Goal: Information Seeking & Learning: Learn about a topic

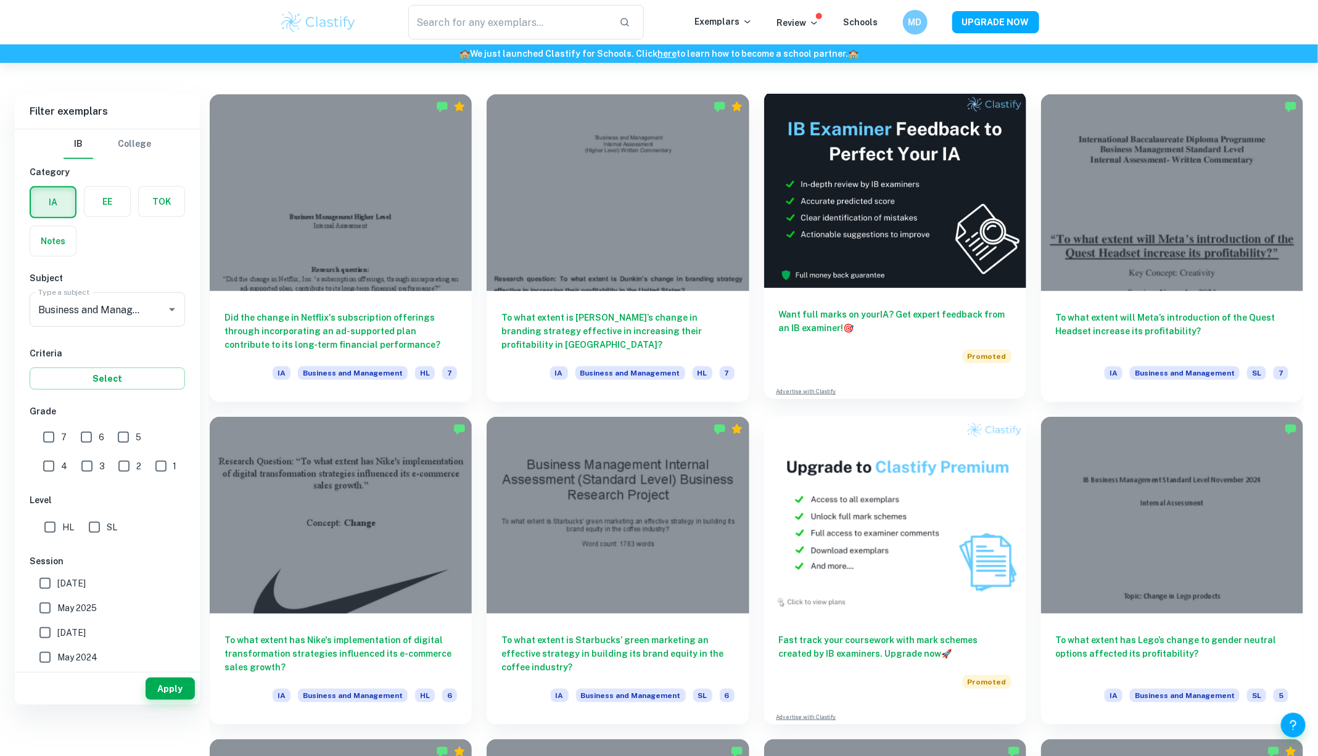
scroll to position [357, 0]
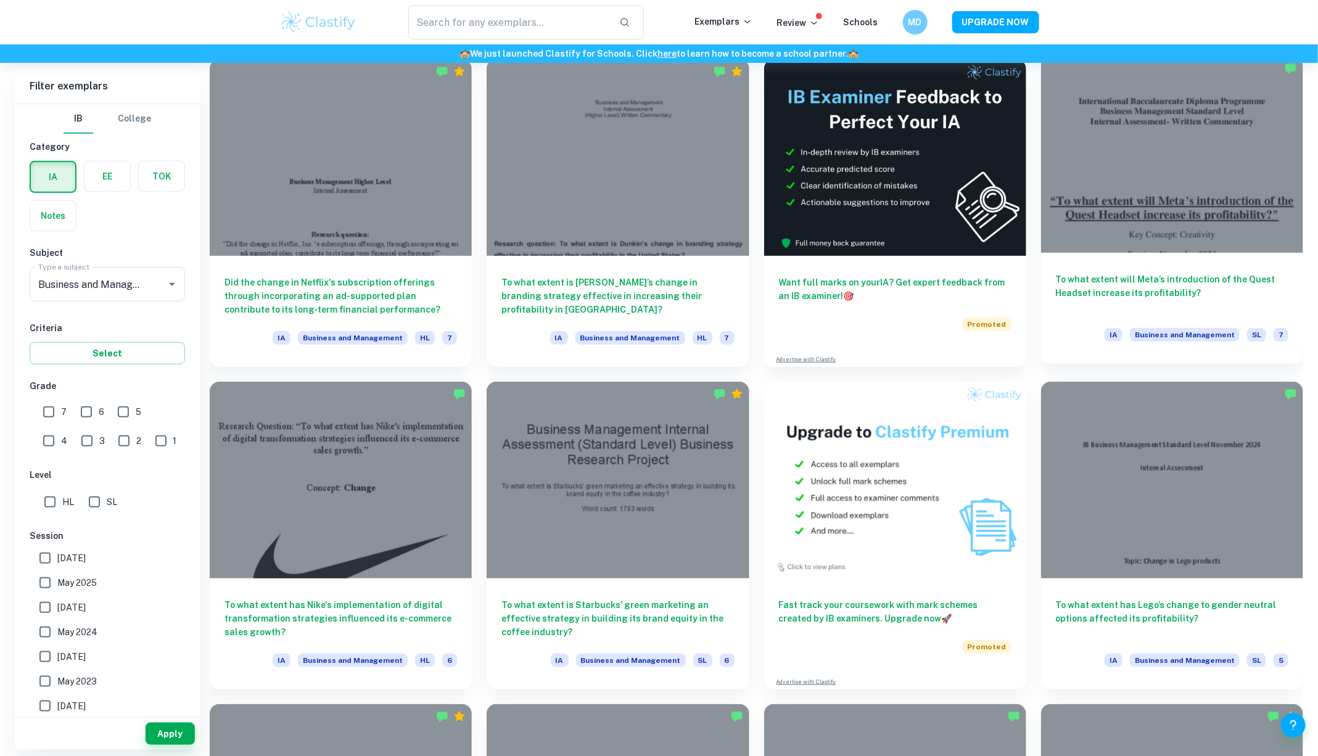
click at [1161, 176] on div at bounding box center [1172, 154] width 262 height 197
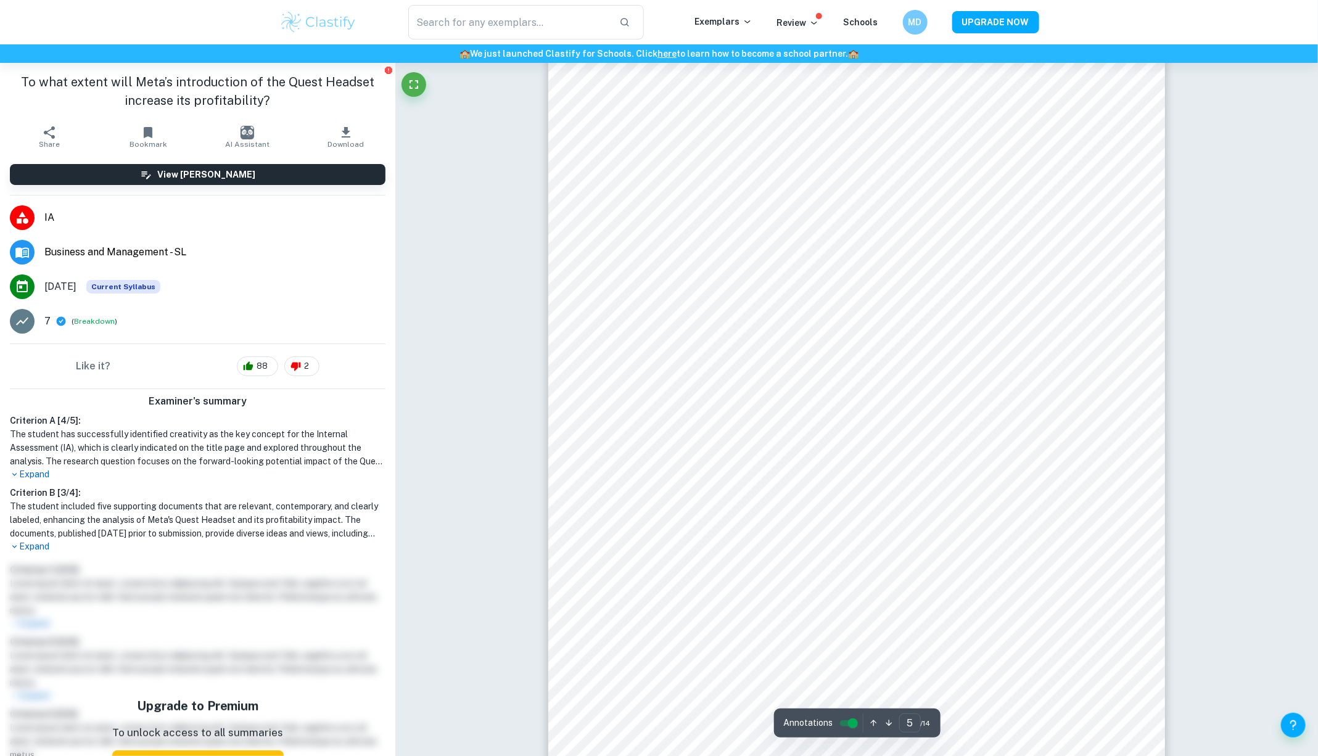
scroll to position [3819, 0]
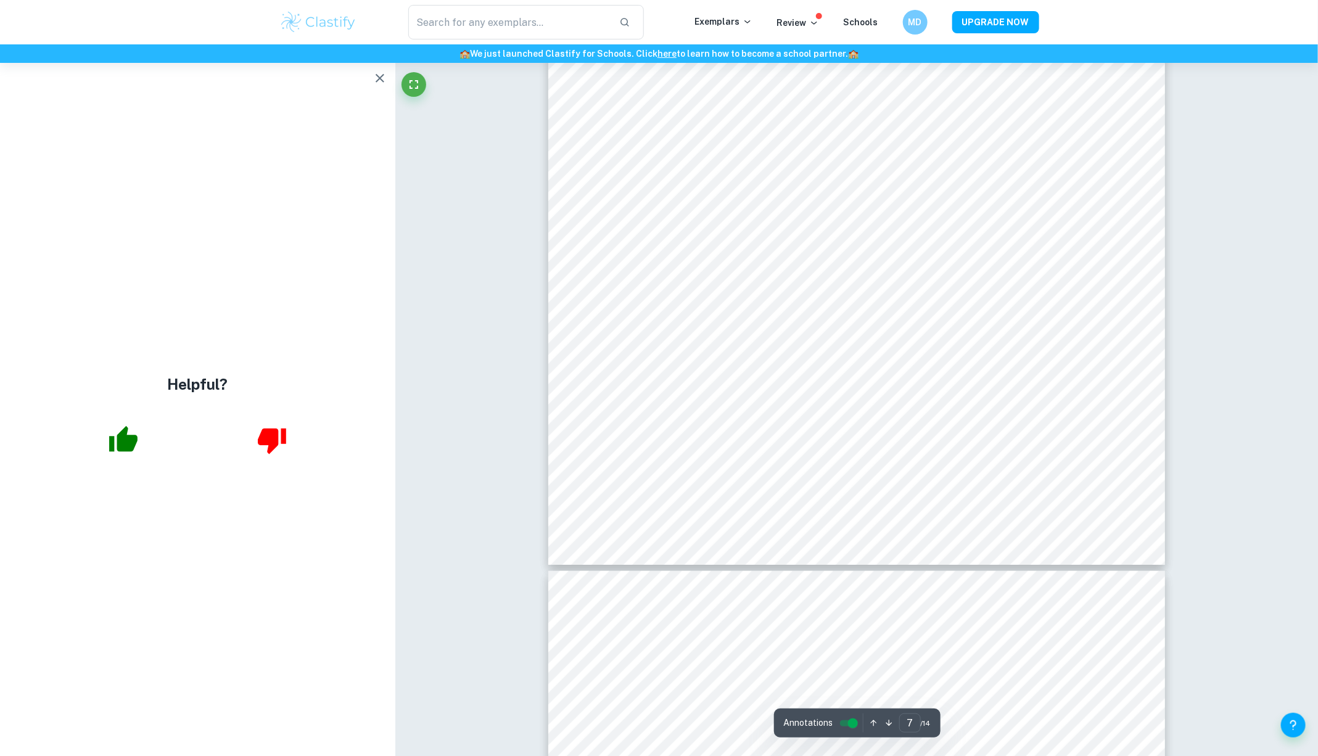
type input "8"
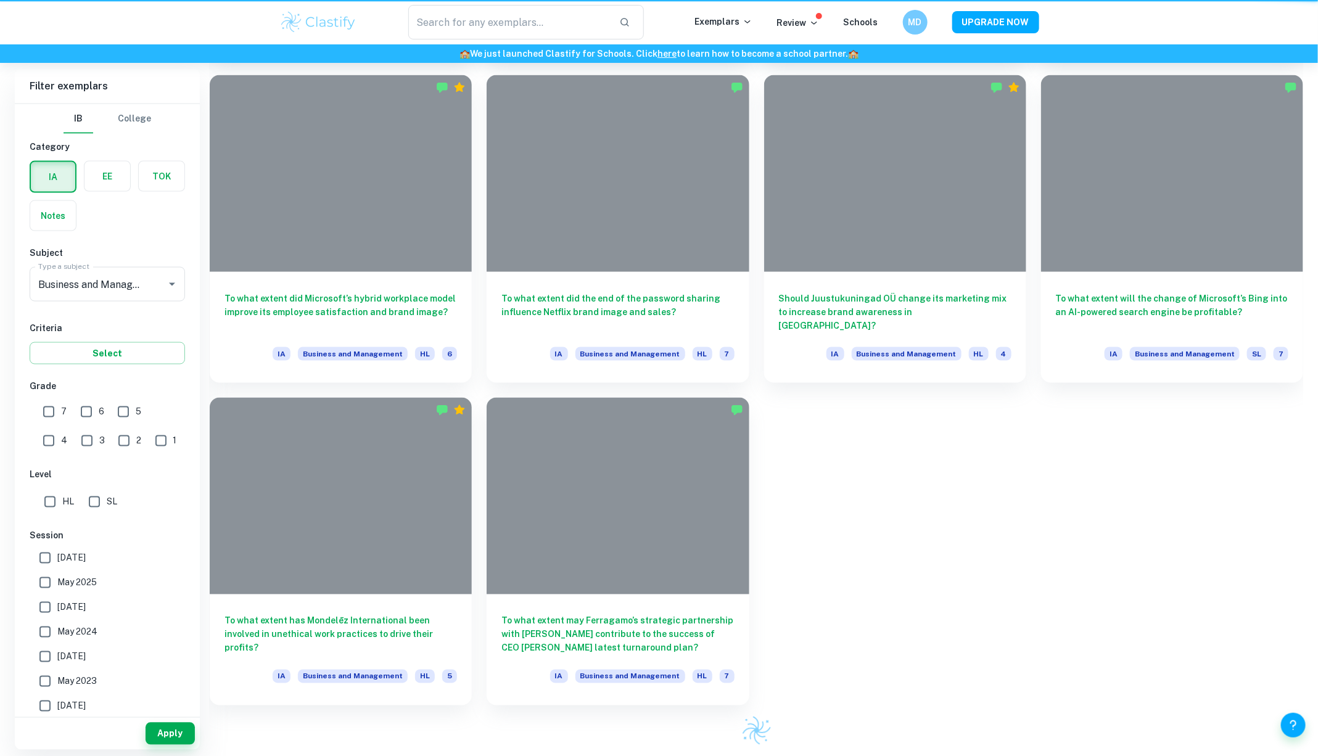
scroll to position [357, 0]
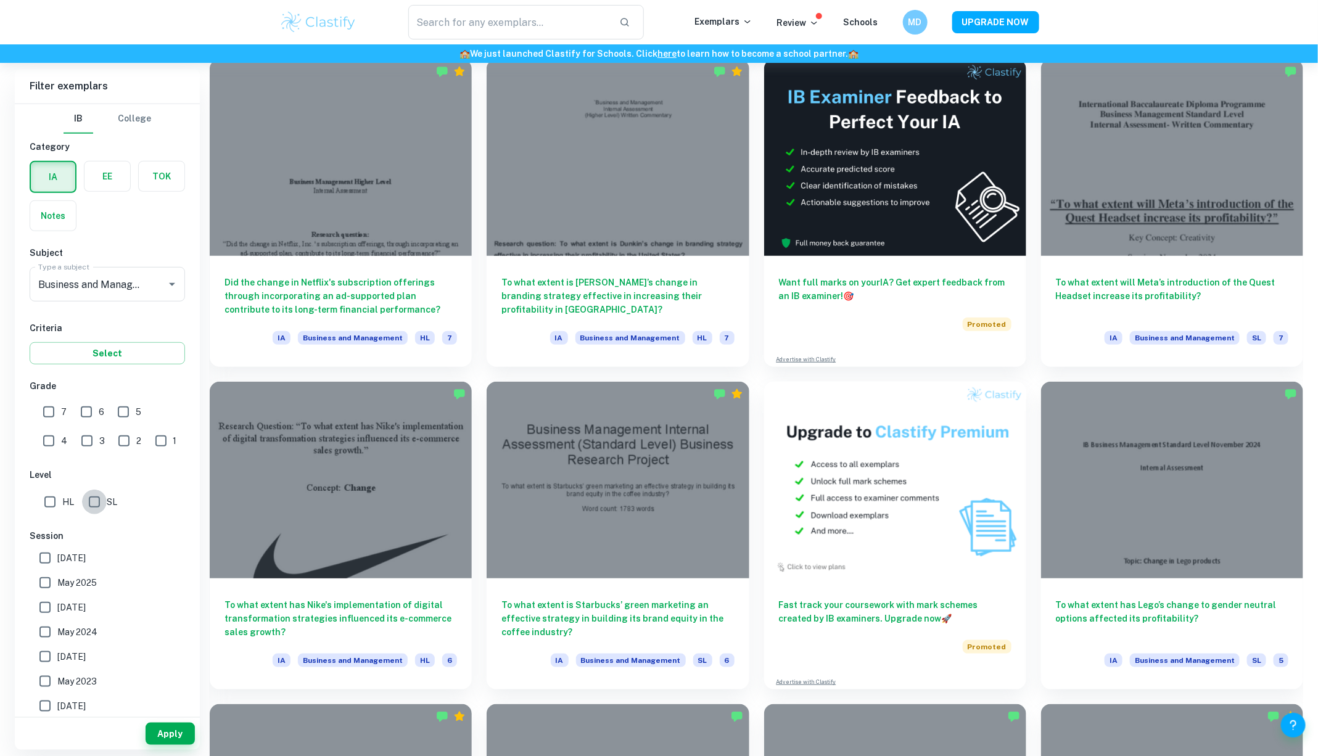
click at [93, 503] on input "SL" at bounding box center [94, 502] width 25 height 25
checkbox input "true"
